Goal: Navigation & Orientation: Find specific page/section

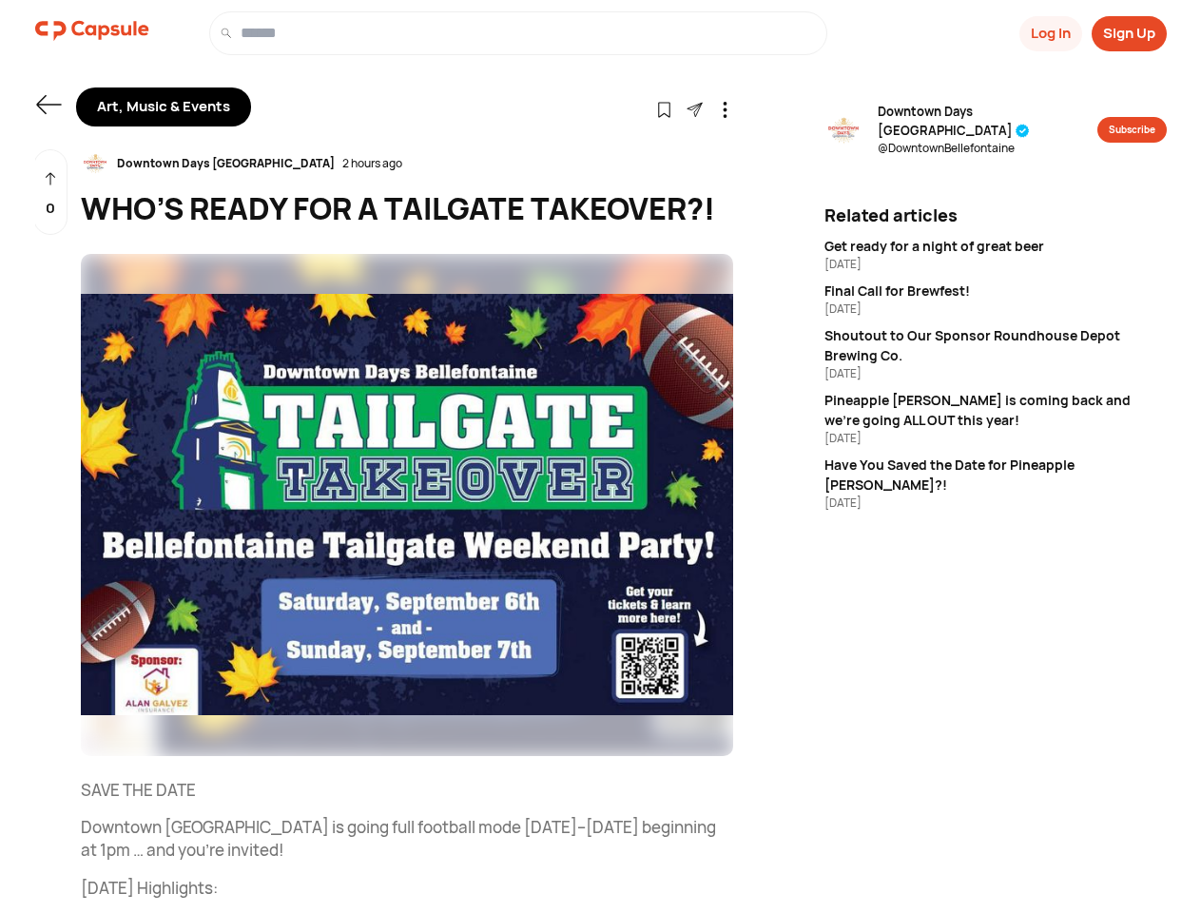
click at [1049, 33] on button "Log In" at bounding box center [1051, 33] width 63 height 35
click at [1129, 33] on button "Sign Up" at bounding box center [1129, 33] width 75 height 35
click at [49, 105] on icon at bounding box center [48, 104] width 25 height 19
click at [664, 108] on icon at bounding box center [664, 110] width 16 height 16
click at [725, 108] on icon at bounding box center [725, 110] width 16 height 16
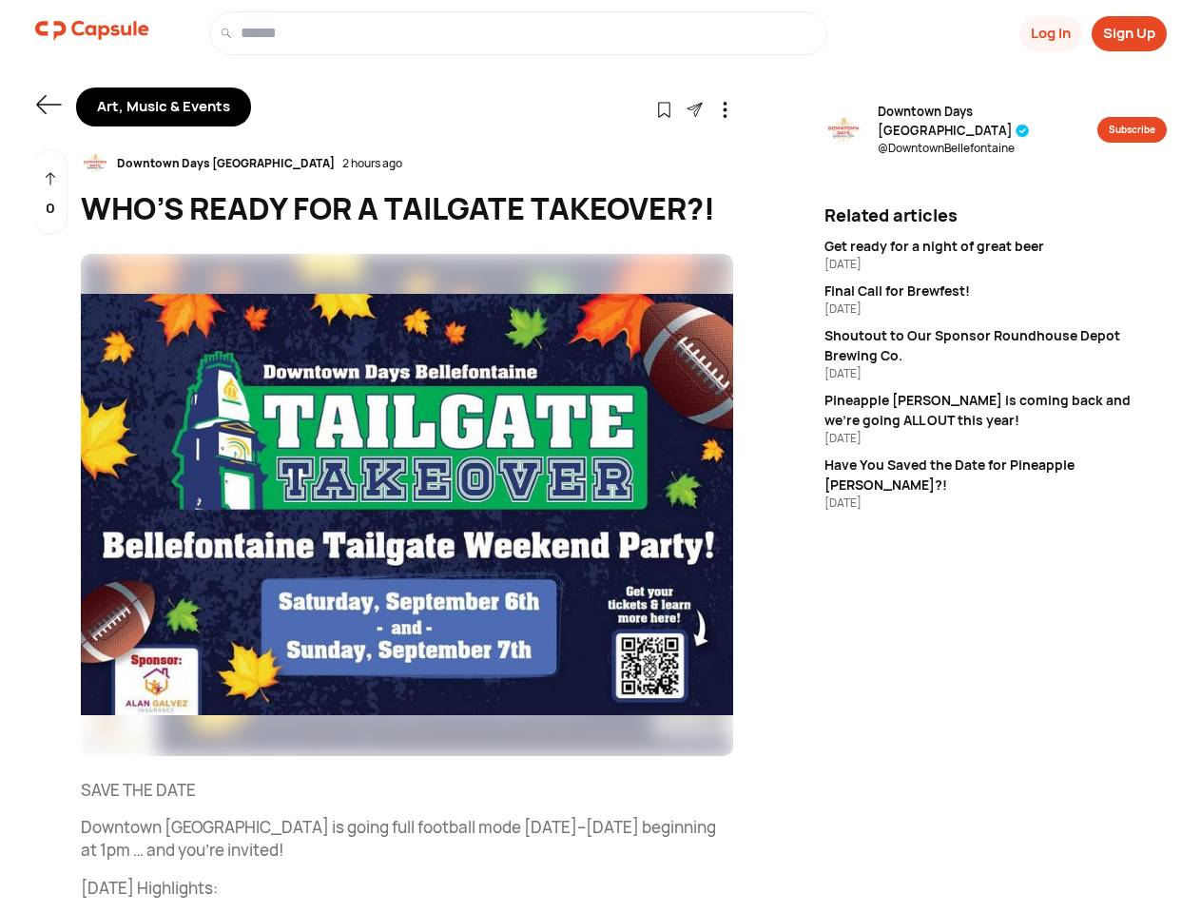
click at [407, 164] on div "Downtown Days [GEOGRAPHIC_DATA] 2 hours ago" at bounding box center [407, 163] width 653 height 29
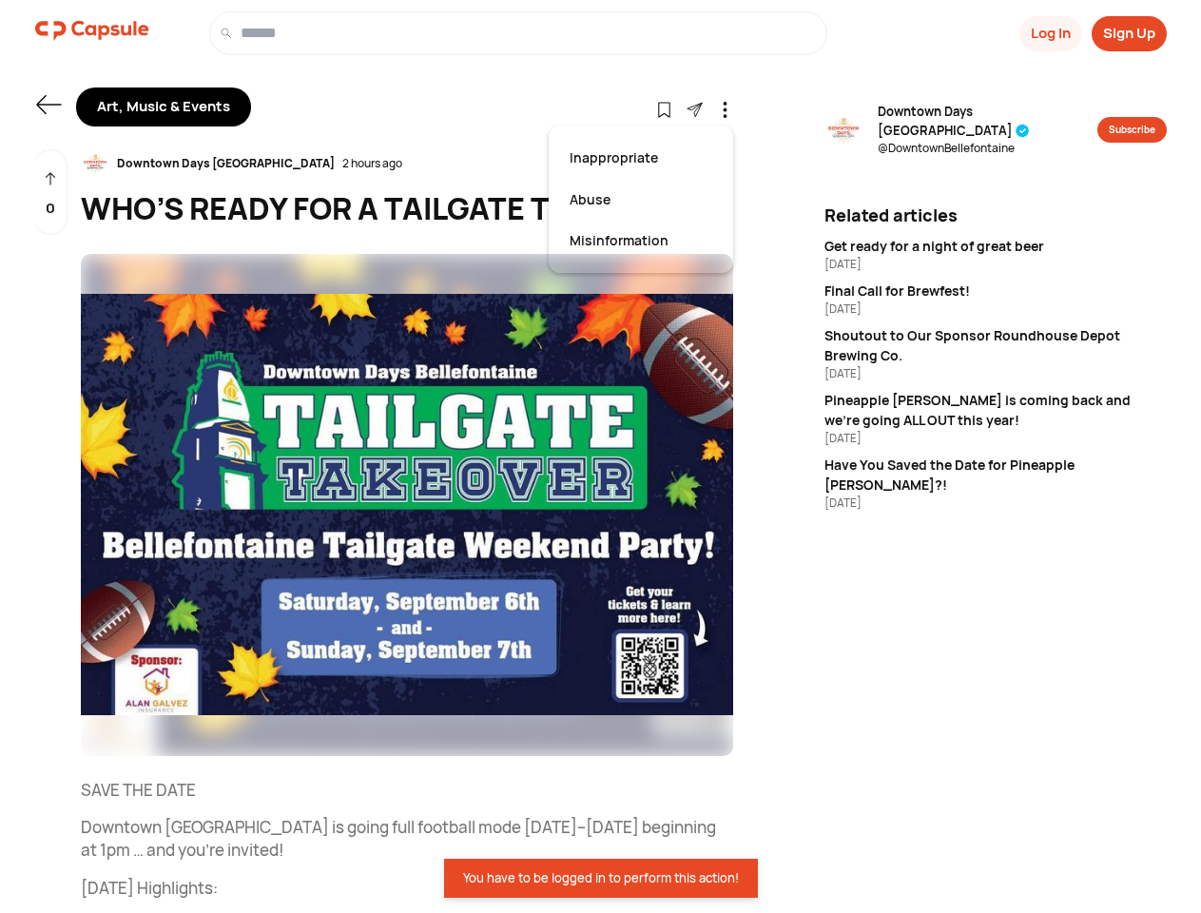
click at [407, 505] on img at bounding box center [407, 505] width 653 height 502
click at [50, 192] on div "0" at bounding box center [50, 192] width 34 height 87
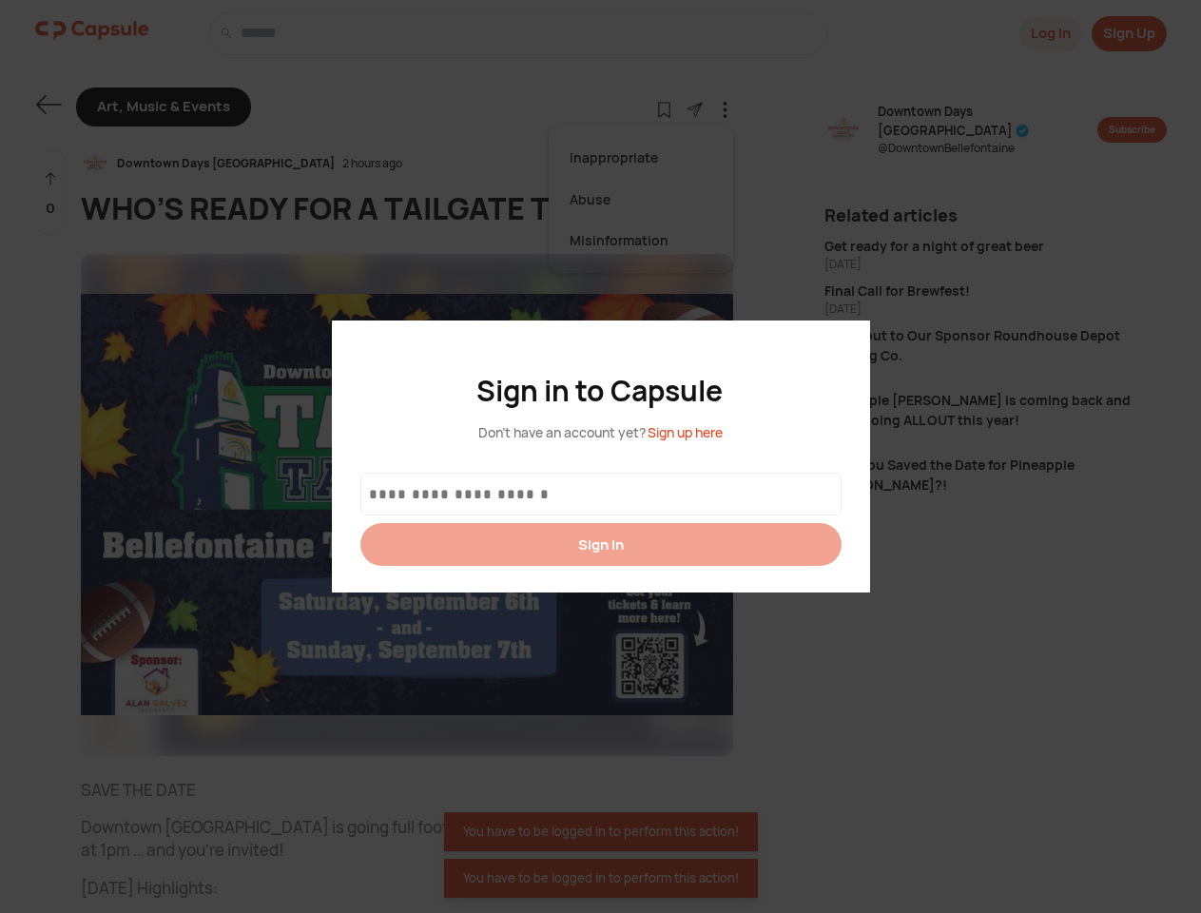
click at [975, 122] on div at bounding box center [600, 456] width 1201 height 913
